Goal: Task Accomplishment & Management: Use online tool/utility

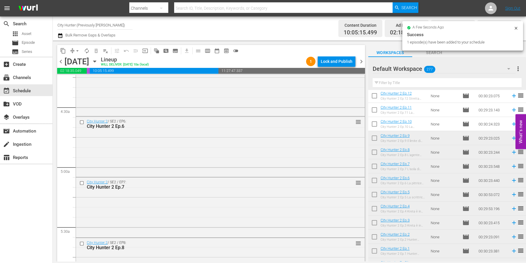
scroll to position [499, 0]
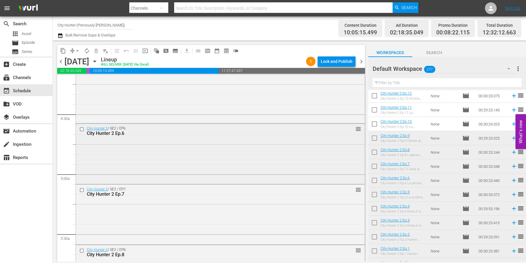
click at [82, 129] on input "checkbox" at bounding box center [82, 129] width 6 height 5
click at [97, 50] on span "delete_forever_outlined" at bounding box center [96, 51] width 6 height 6
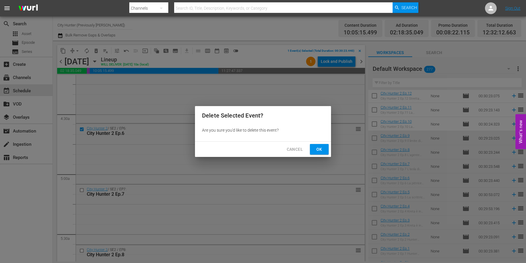
click at [316, 150] on span "Ok" at bounding box center [319, 148] width 9 height 7
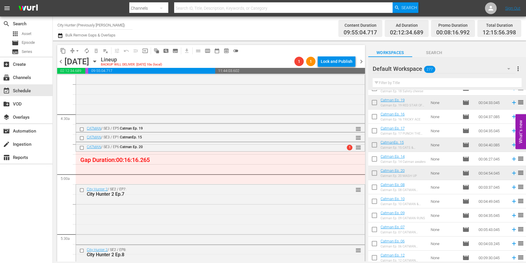
scroll to position [2109, 0]
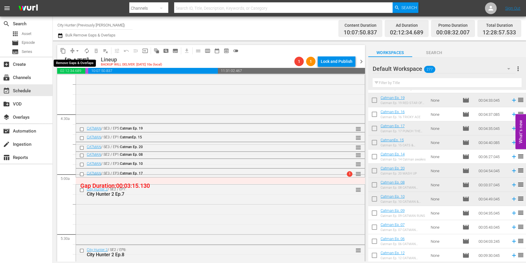
click at [79, 51] on span "arrow_drop_down" at bounding box center [78, 51] width 6 height 6
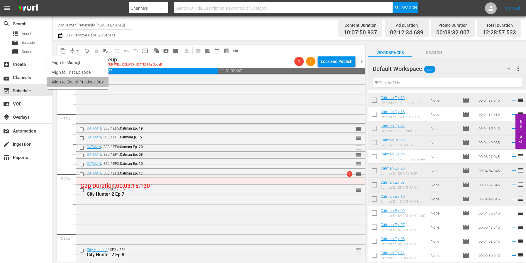
click at [84, 79] on li "Align to End of Previous Day" at bounding box center [78, 82] width 62 height 10
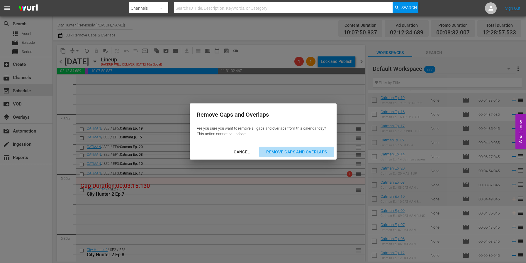
click at [307, 153] on div "Remove Gaps and Overlaps" at bounding box center [297, 151] width 70 height 7
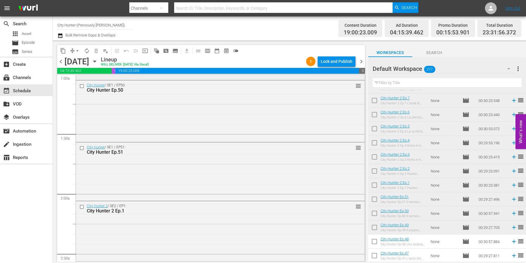
scroll to position [0, 0]
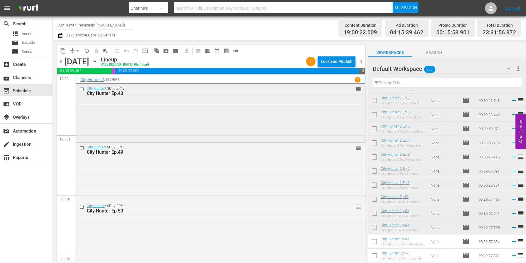
click at [82, 89] on input "checkbox" at bounding box center [82, 89] width 6 height 5
click at [97, 52] on span "delete_forever_outlined" at bounding box center [96, 51] width 6 height 6
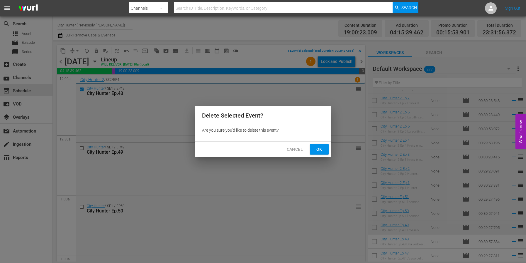
click at [319, 149] on span "Ok" at bounding box center [319, 148] width 9 height 7
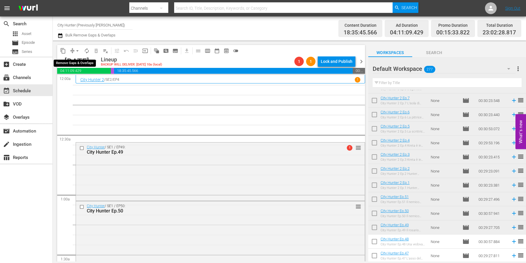
click at [78, 51] on span "arrow_drop_down" at bounding box center [78, 51] width 6 height 6
click at [89, 83] on li "Align to End of Previous Day" at bounding box center [78, 82] width 62 height 10
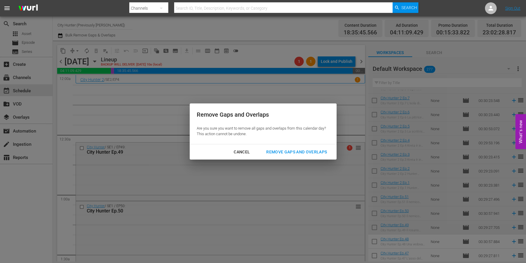
click at [303, 148] on div "Remove Gaps and Overlaps" at bounding box center [297, 151] width 70 height 7
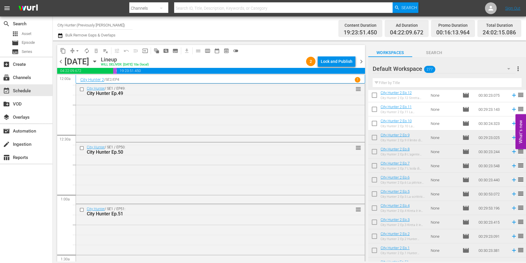
click at [362, 60] on span "chevron_right" at bounding box center [361, 61] width 7 height 7
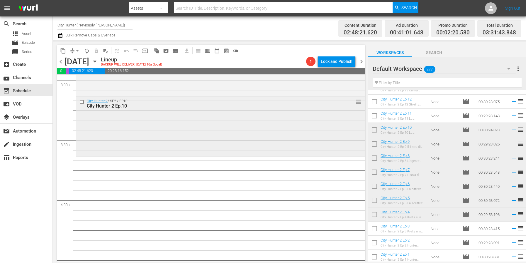
scroll to position [357, 0]
